Goal: Check status: Check status

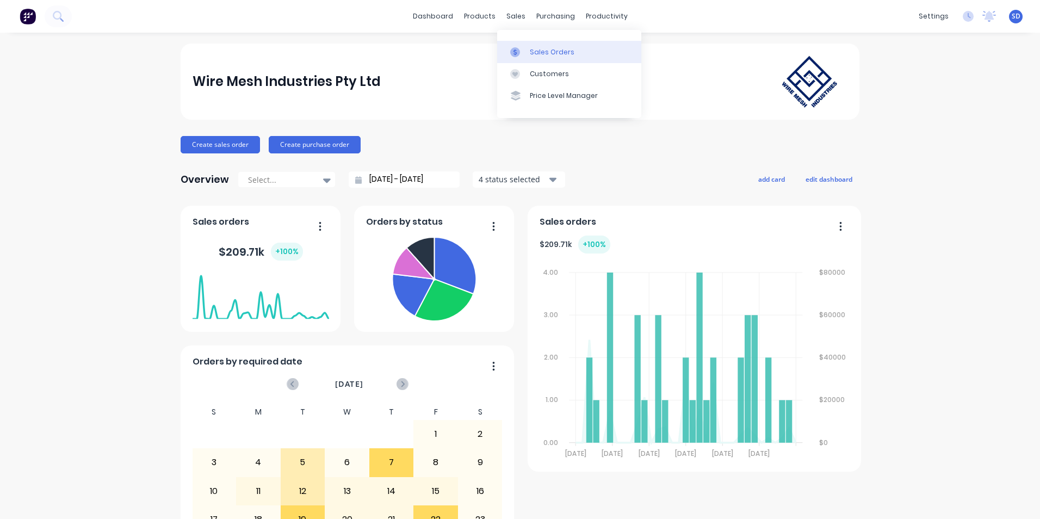
click at [526, 44] on link "Sales Orders" at bounding box center [569, 52] width 144 height 22
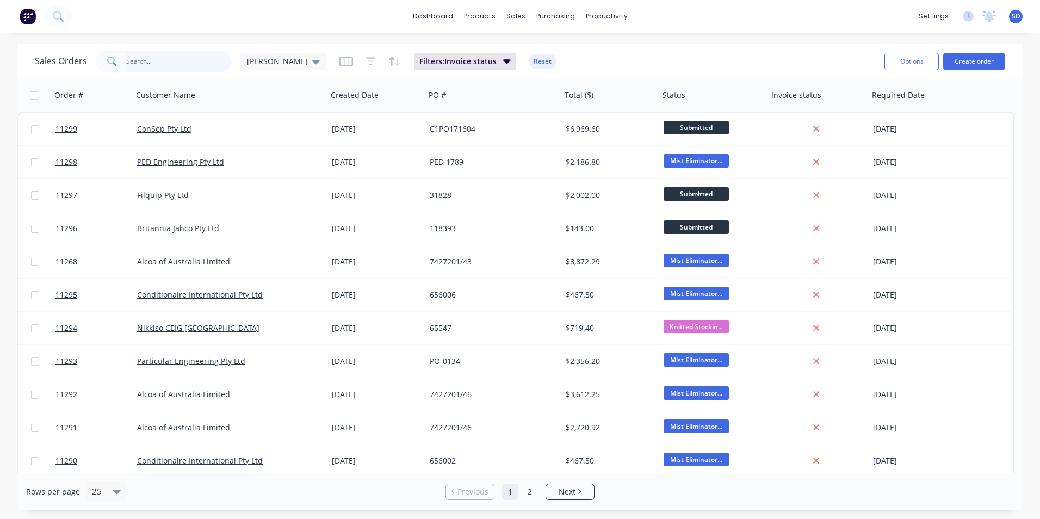
click at [175, 69] on input "text" at bounding box center [179, 62] width 106 height 22
type input "alloytech"
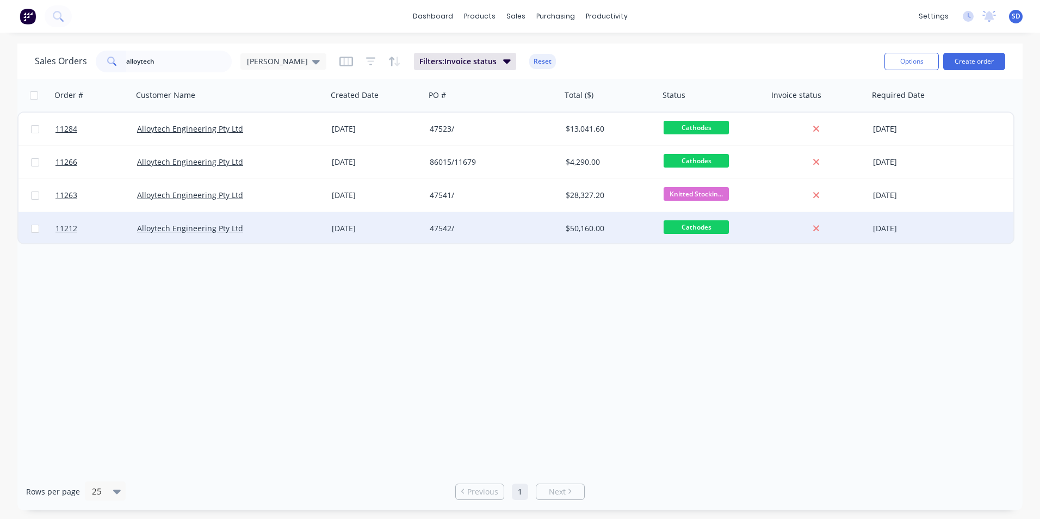
click at [247, 216] on div "Alloytech Engineering Pty Ltd" at bounding box center [230, 228] width 195 height 33
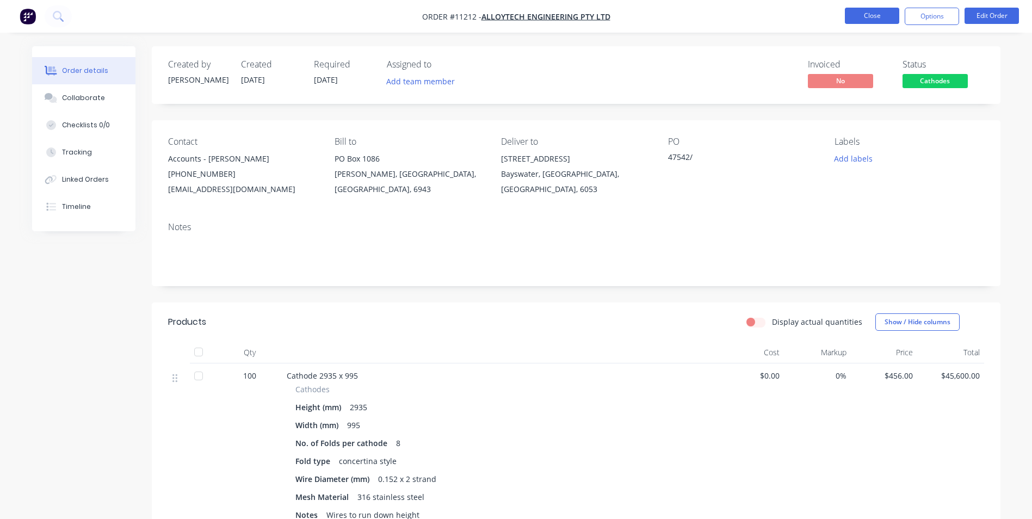
click at [876, 11] on button "Close" at bounding box center [872, 16] width 54 height 16
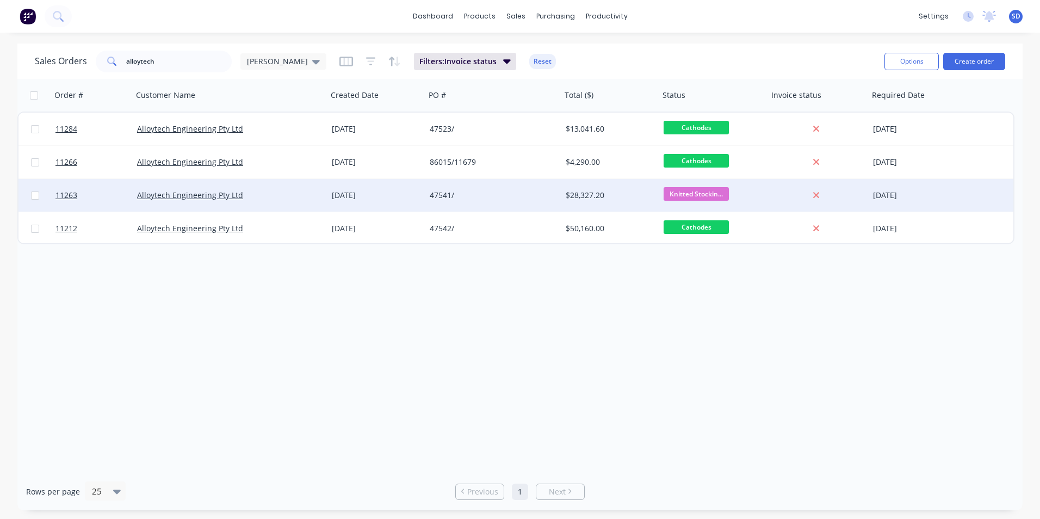
click at [487, 210] on div "47541/" at bounding box center [493, 195] width 136 height 33
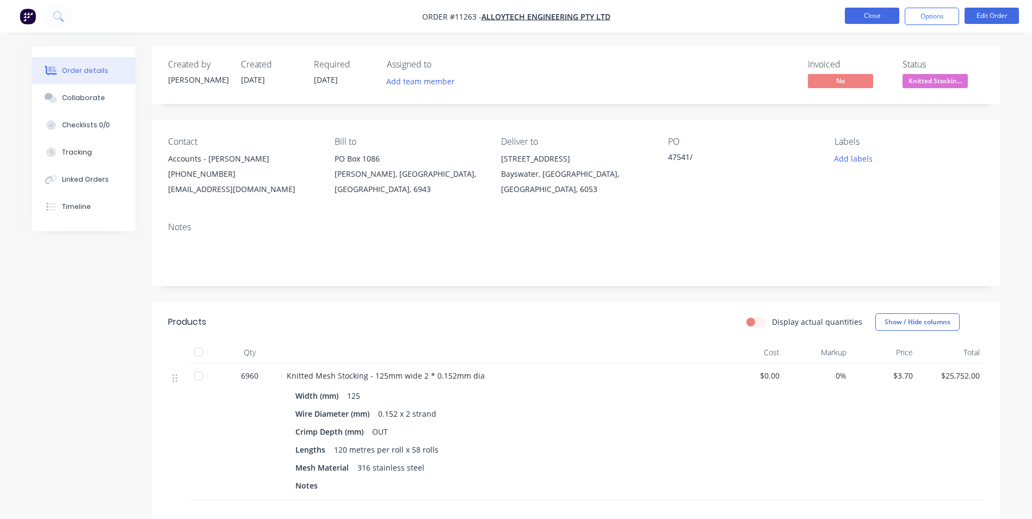
click at [863, 10] on button "Close" at bounding box center [872, 16] width 54 height 16
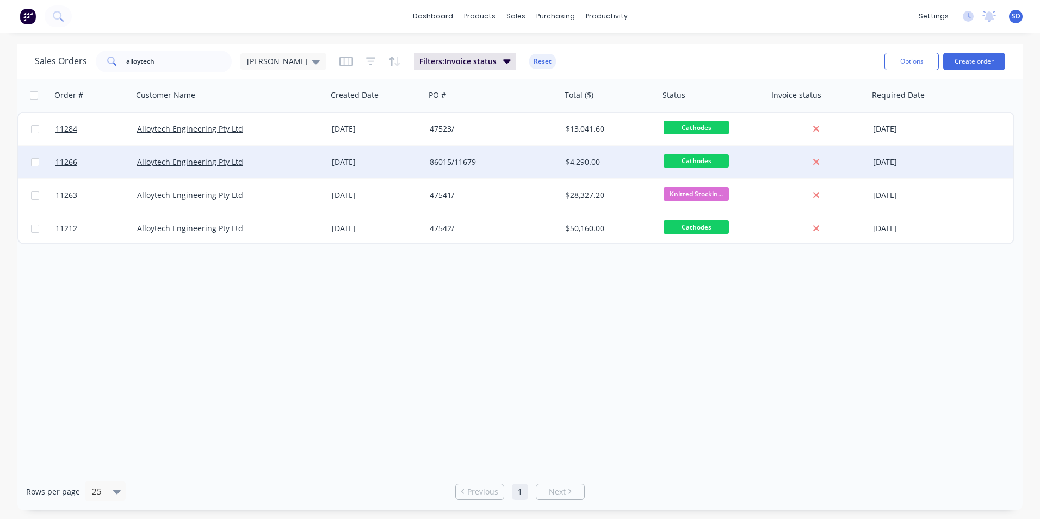
click at [394, 166] on div "[DATE]" at bounding box center [376, 162] width 89 height 11
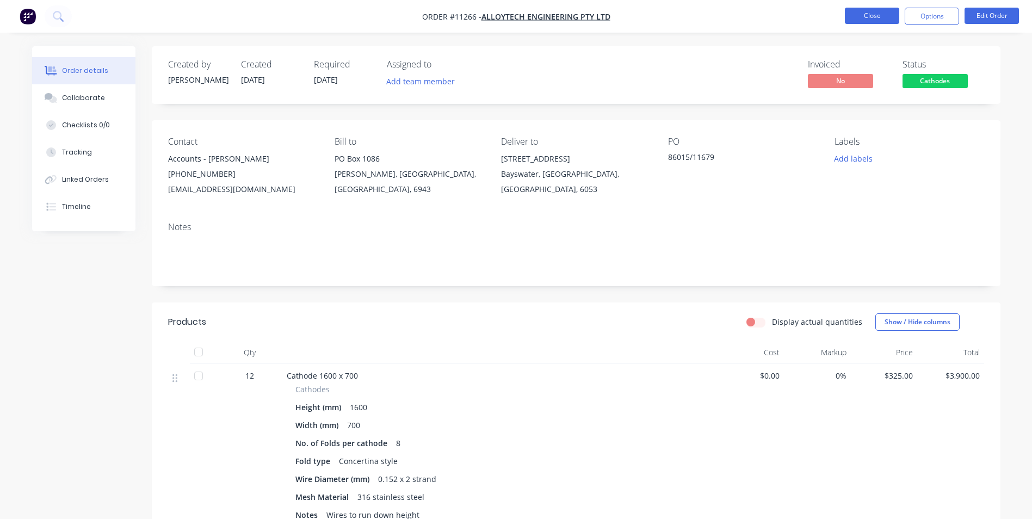
click at [871, 18] on button "Close" at bounding box center [872, 16] width 54 height 16
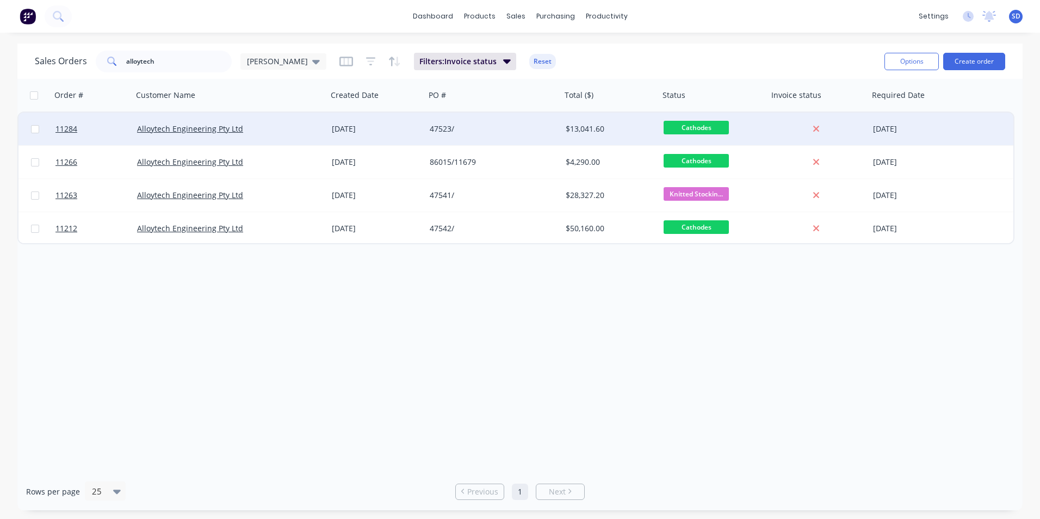
click at [425, 128] on div "47523/" at bounding box center [493, 129] width 136 height 33
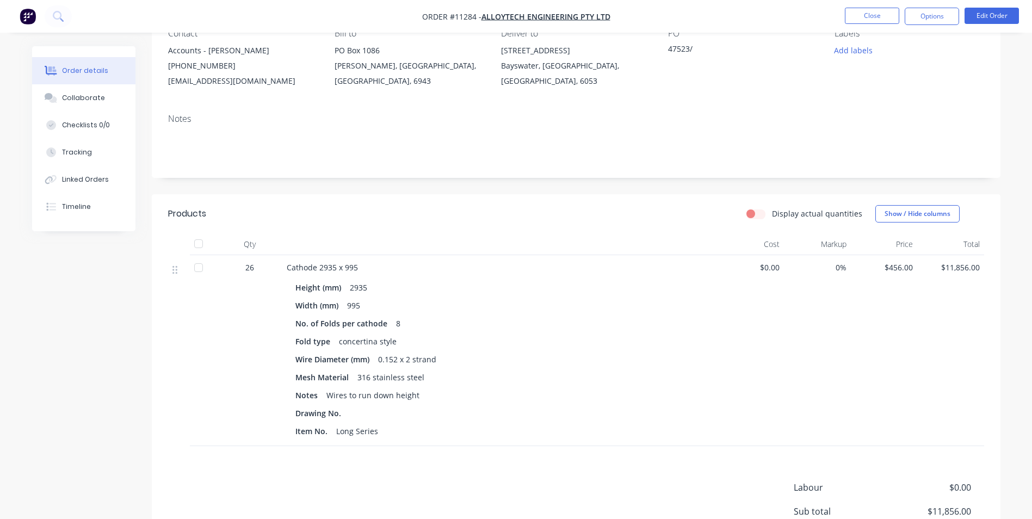
scroll to position [109, 0]
click at [885, 11] on button "Close" at bounding box center [872, 16] width 54 height 16
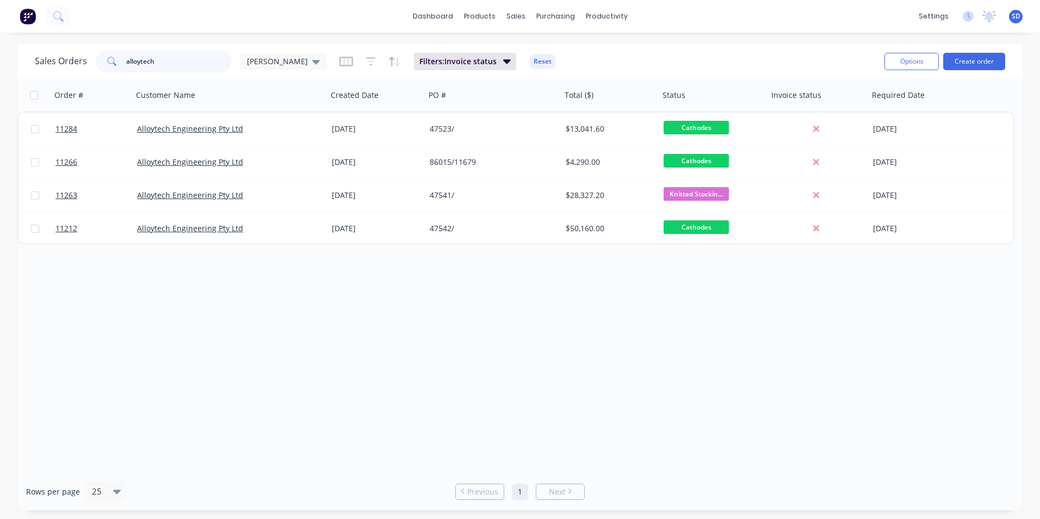
drag, startPoint x: 181, startPoint y: 59, endPoint x: 91, endPoint y: 53, distance: 90.0
click at [91, 53] on div "Sales Orders alloytech [PERSON_NAME] WMI" at bounding box center [181, 62] width 292 height 22
type input "alcoa"
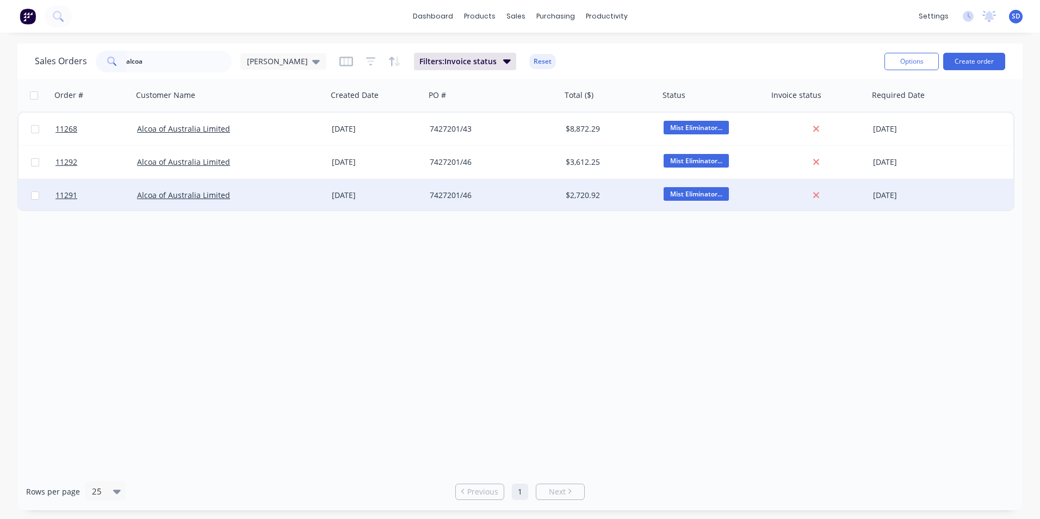
click at [429, 188] on div "7427201/46" at bounding box center [493, 195] width 136 height 33
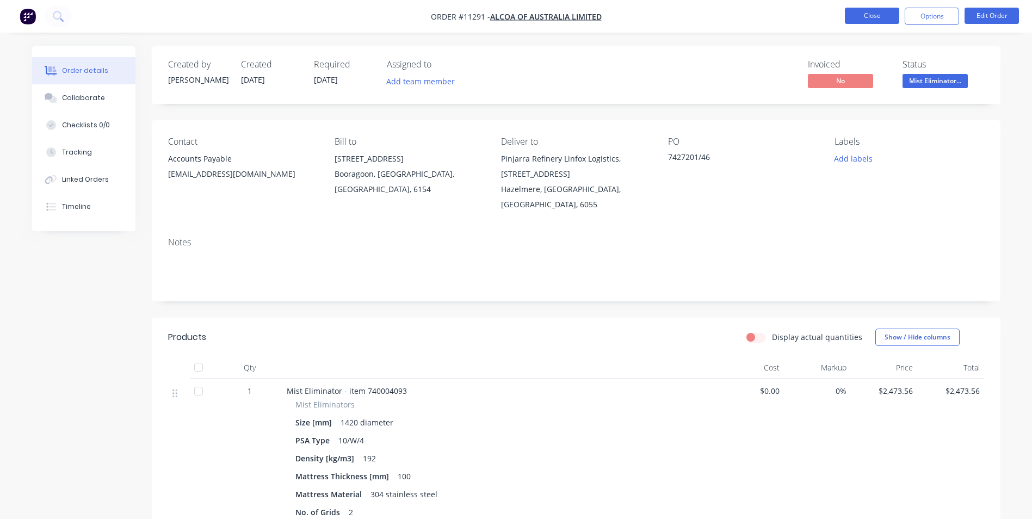
click at [885, 17] on button "Close" at bounding box center [872, 16] width 54 height 16
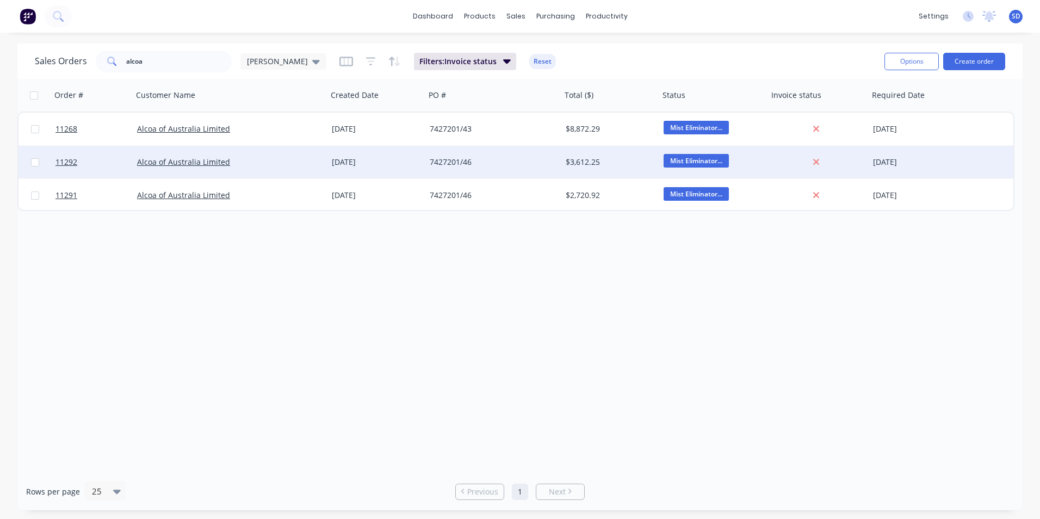
click at [378, 175] on div "[DATE]" at bounding box center [376, 162] width 98 height 33
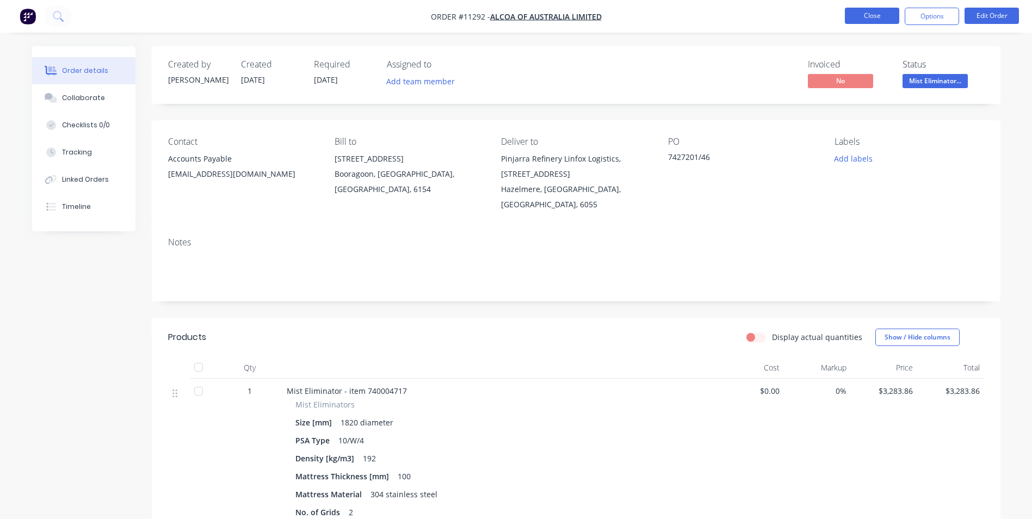
click at [888, 10] on button "Close" at bounding box center [872, 16] width 54 height 16
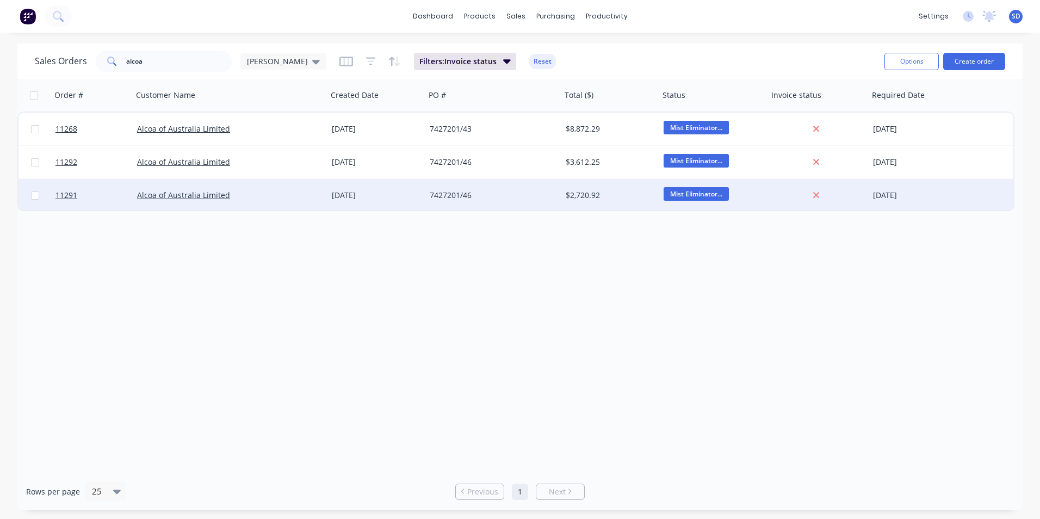
click at [430, 206] on div "7427201/46" at bounding box center [493, 195] width 136 height 33
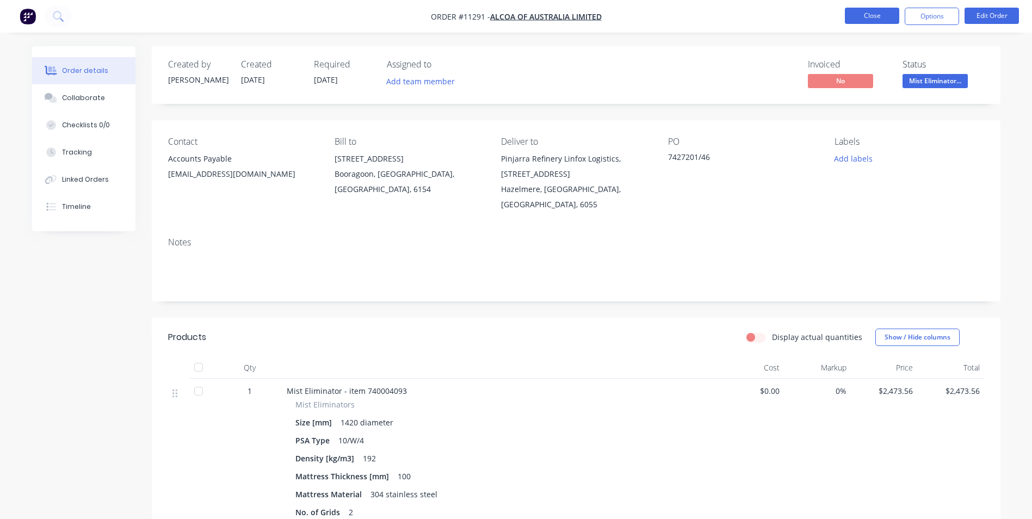
click at [866, 21] on button "Close" at bounding box center [872, 16] width 54 height 16
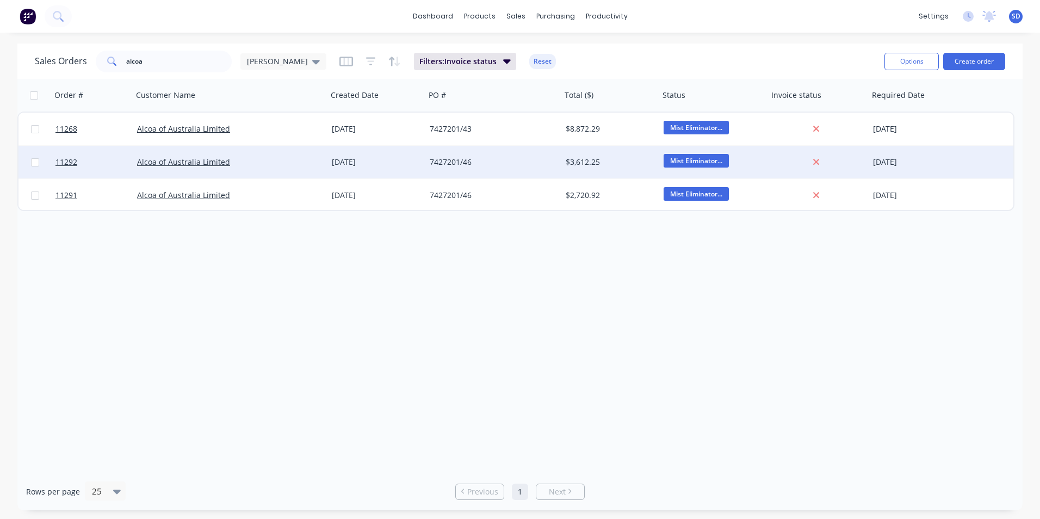
click at [412, 171] on div "[DATE]" at bounding box center [376, 162] width 98 height 33
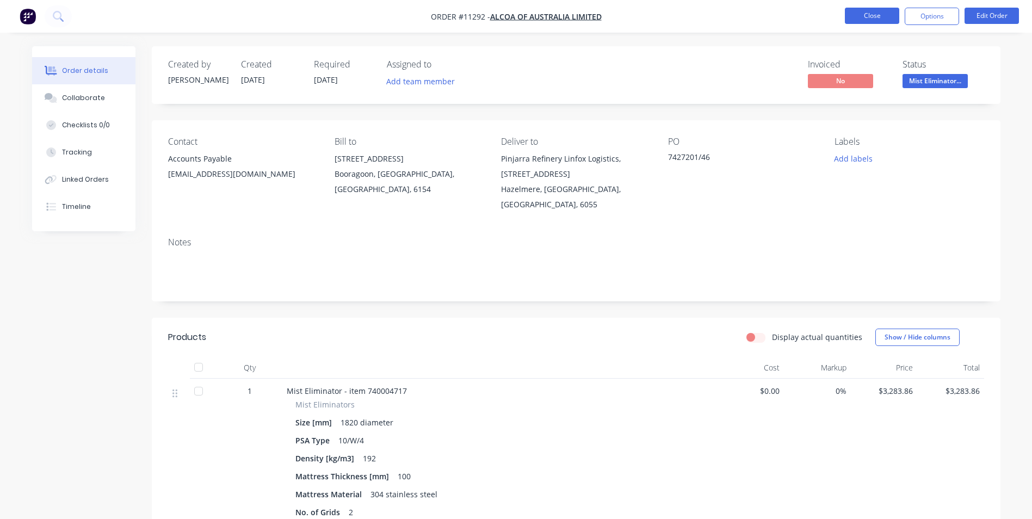
click at [873, 20] on button "Close" at bounding box center [872, 16] width 54 height 16
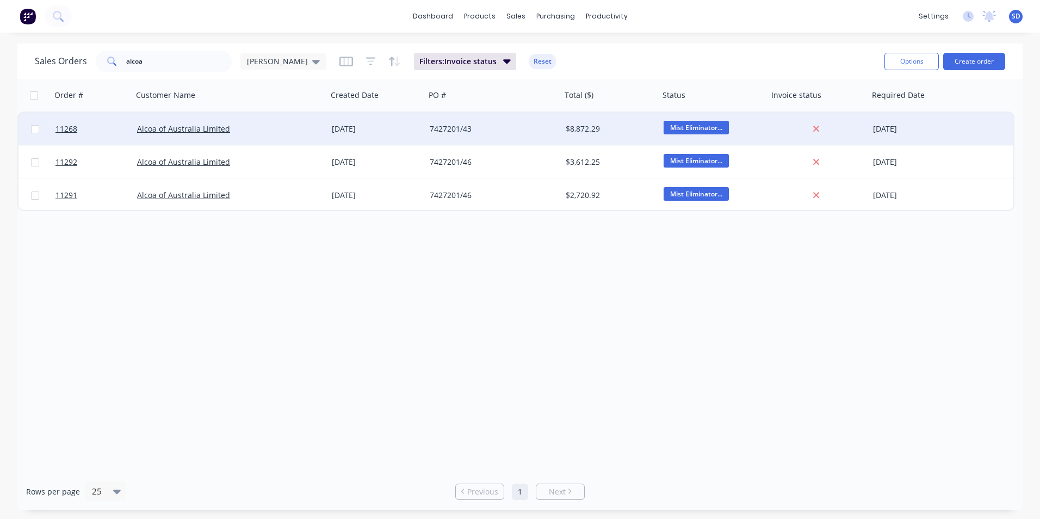
click at [178, 122] on div "Alcoa of Australia Limited" at bounding box center [230, 129] width 195 height 33
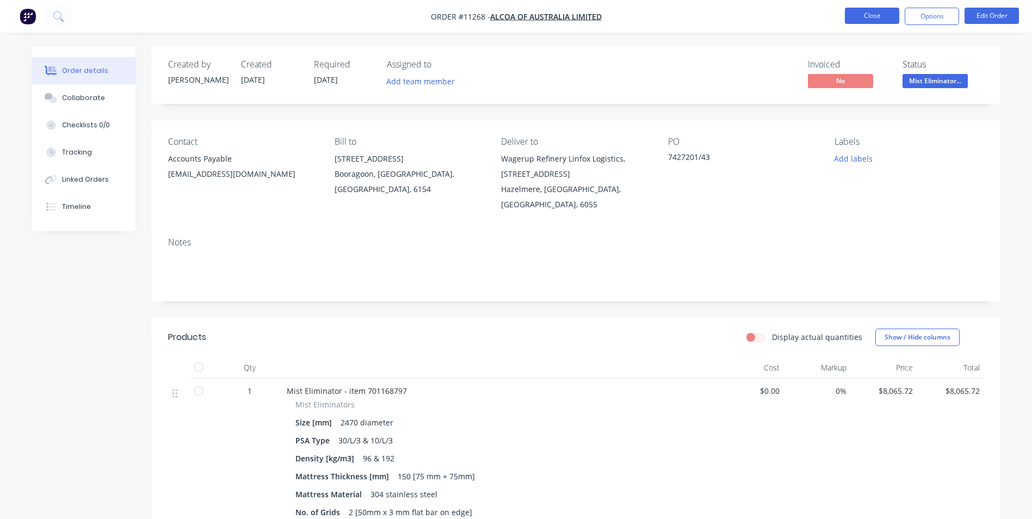
click at [877, 19] on button "Close" at bounding box center [872, 16] width 54 height 16
